Goal: Information Seeking & Learning: Find specific fact

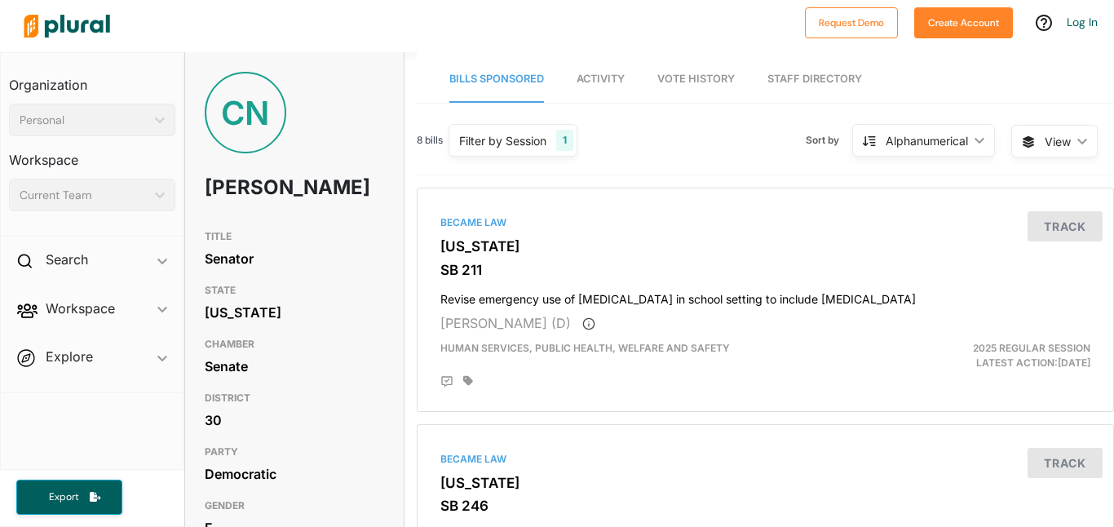
click at [771, 85] on link "Staff Directory" at bounding box center [814, 79] width 95 height 46
